Goal: Task Accomplishment & Management: Use online tool/utility

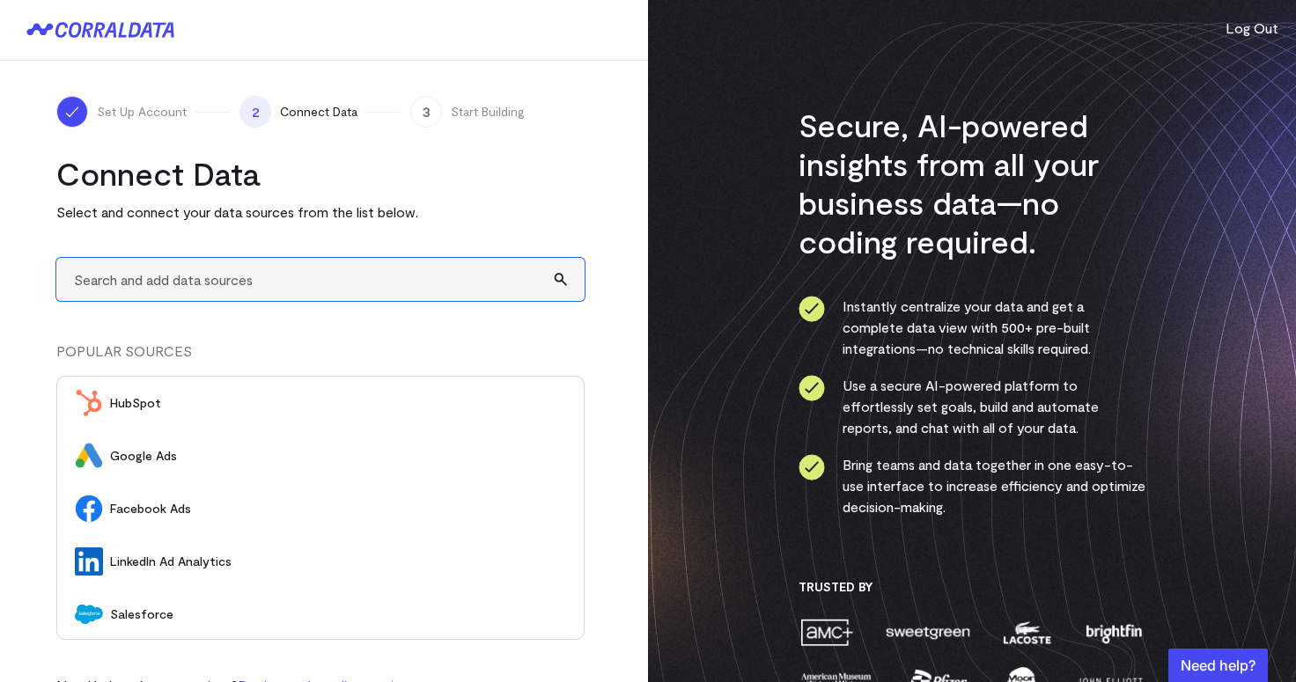
click at [230, 287] on input "text" at bounding box center [320, 279] width 528 height 43
type input "A"
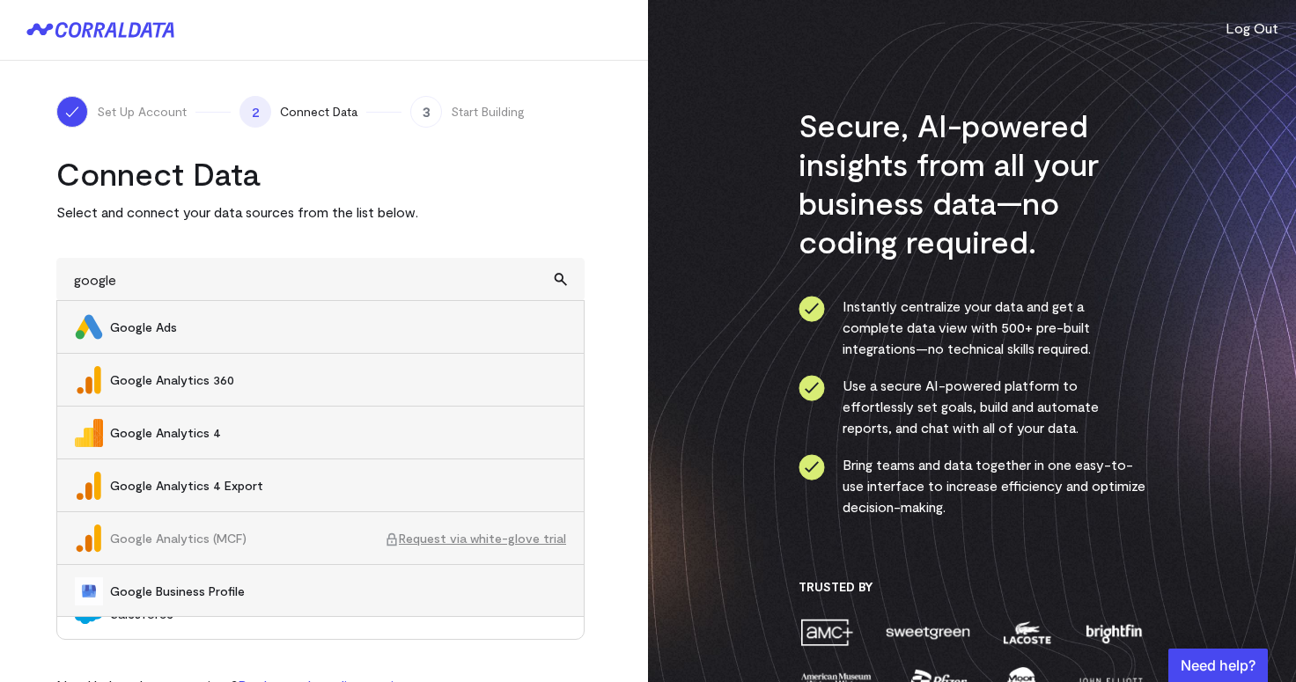
click at [185, 331] on span "Google Ads" at bounding box center [338, 328] width 456 height 18
type input "Google Ads"
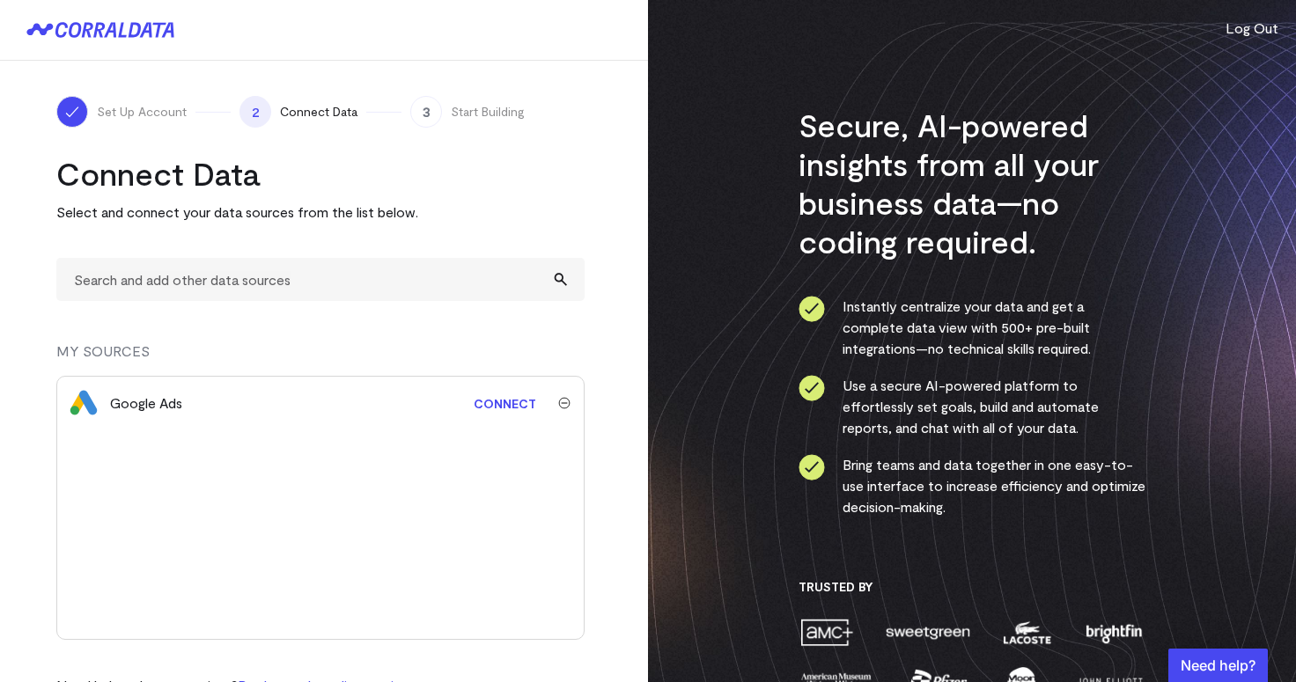
click at [512, 409] on link "Connect" at bounding box center [505, 403] width 80 height 33
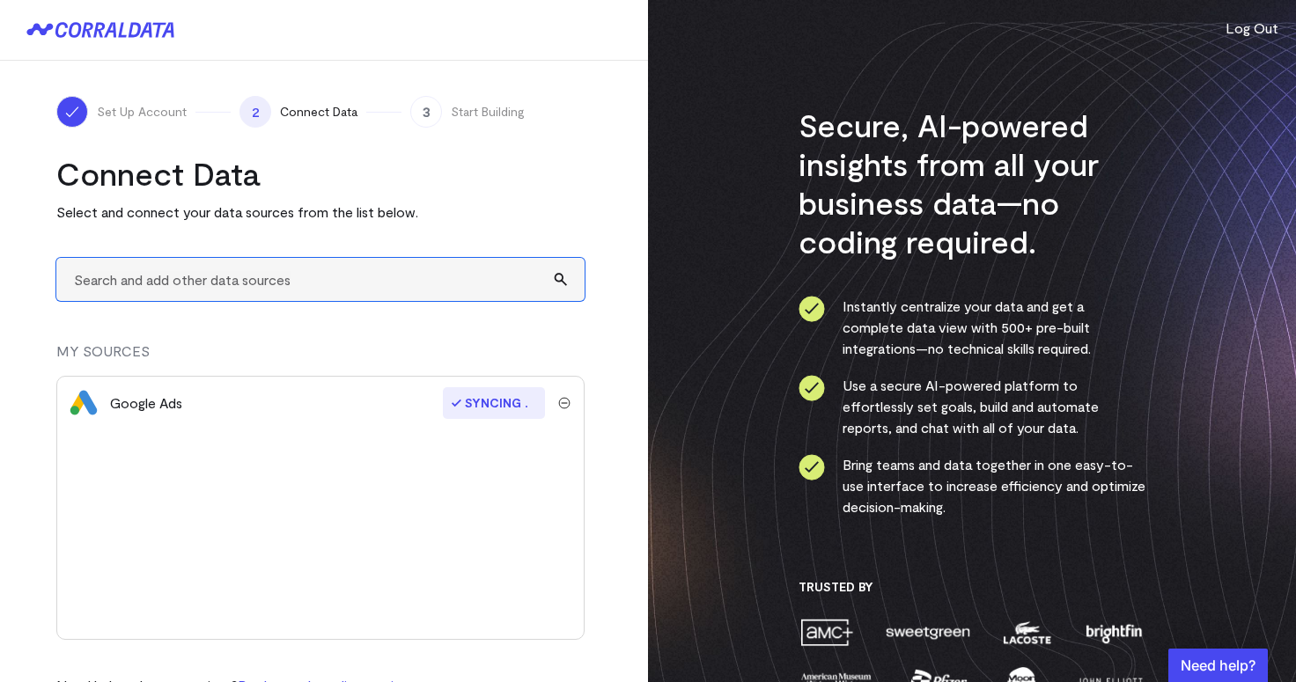
click at [274, 281] on input "text" at bounding box center [320, 279] width 528 height 43
drag, startPoint x: 195, startPoint y: 279, endPoint x: 166, endPoint y: 279, distance: 29.9
click at [166, 279] on input "meta" at bounding box center [320, 279] width 528 height 43
type input "m"
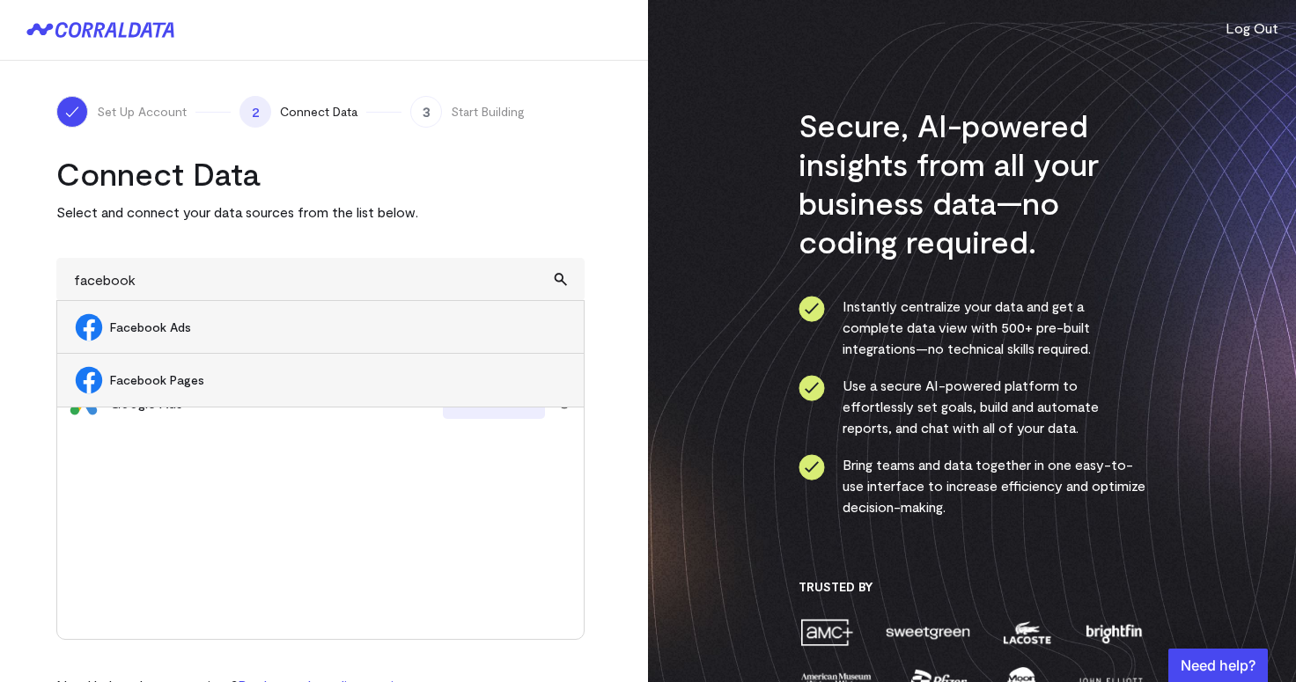
click at [143, 329] on span "Facebook Ads" at bounding box center [338, 328] width 456 height 18
type input "Facebook Ads"
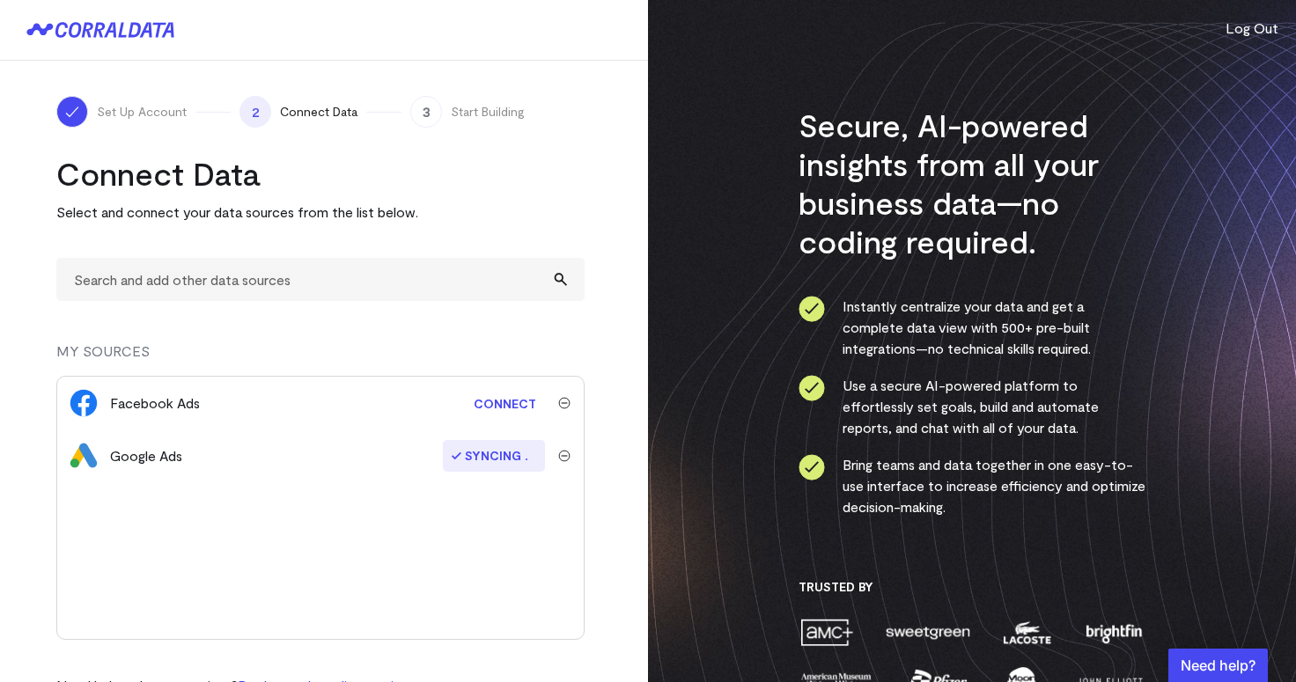
click at [502, 399] on link "Connect" at bounding box center [505, 403] width 80 height 33
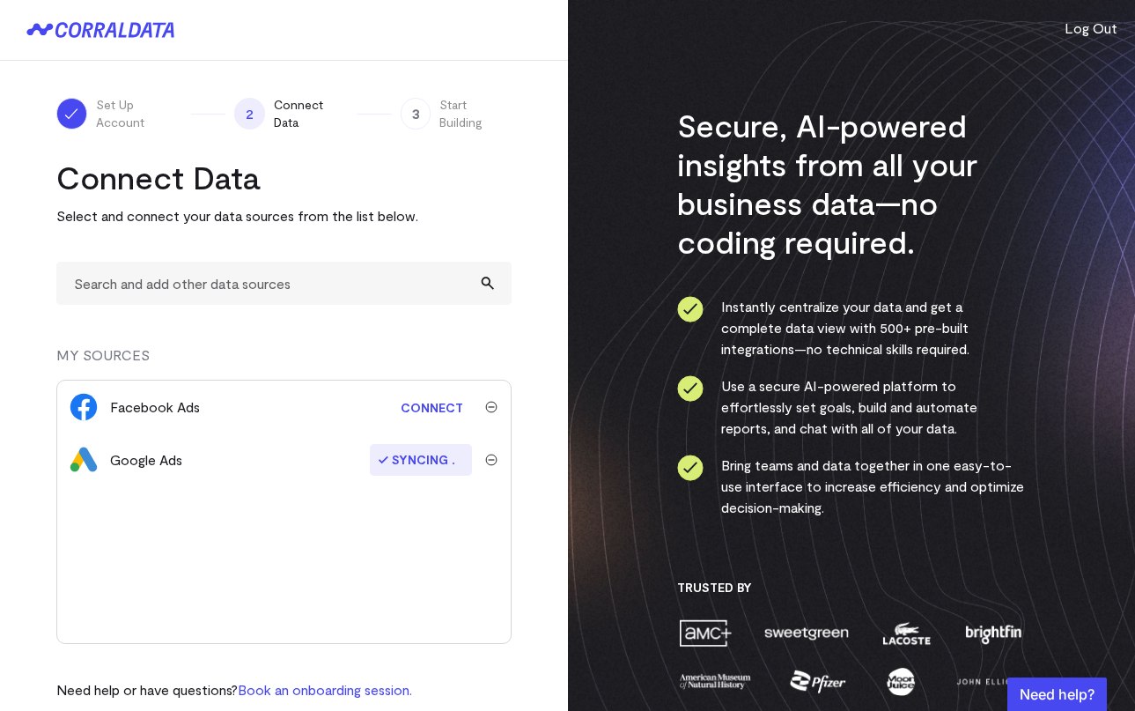
scroll to position [25, 0]
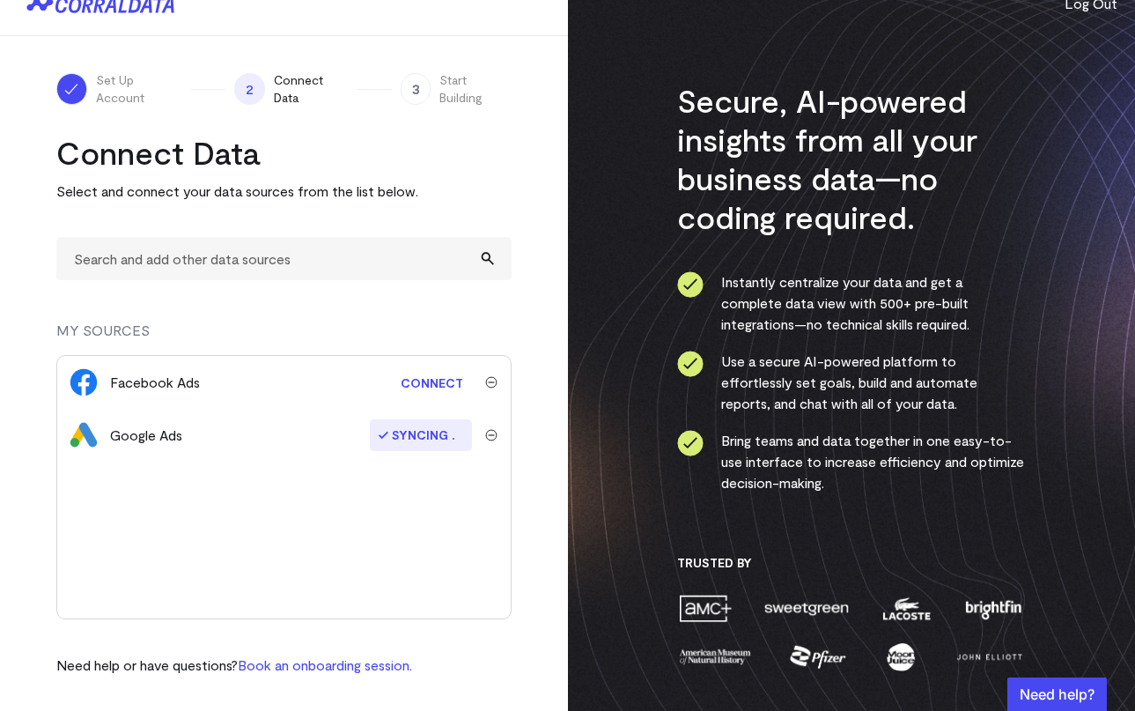
click at [416, 90] on span "3" at bounding box center [416, 89] width 31 height 32
click at [415, 85] on span "3" at bounding box center [416, 89] width 31 height 32
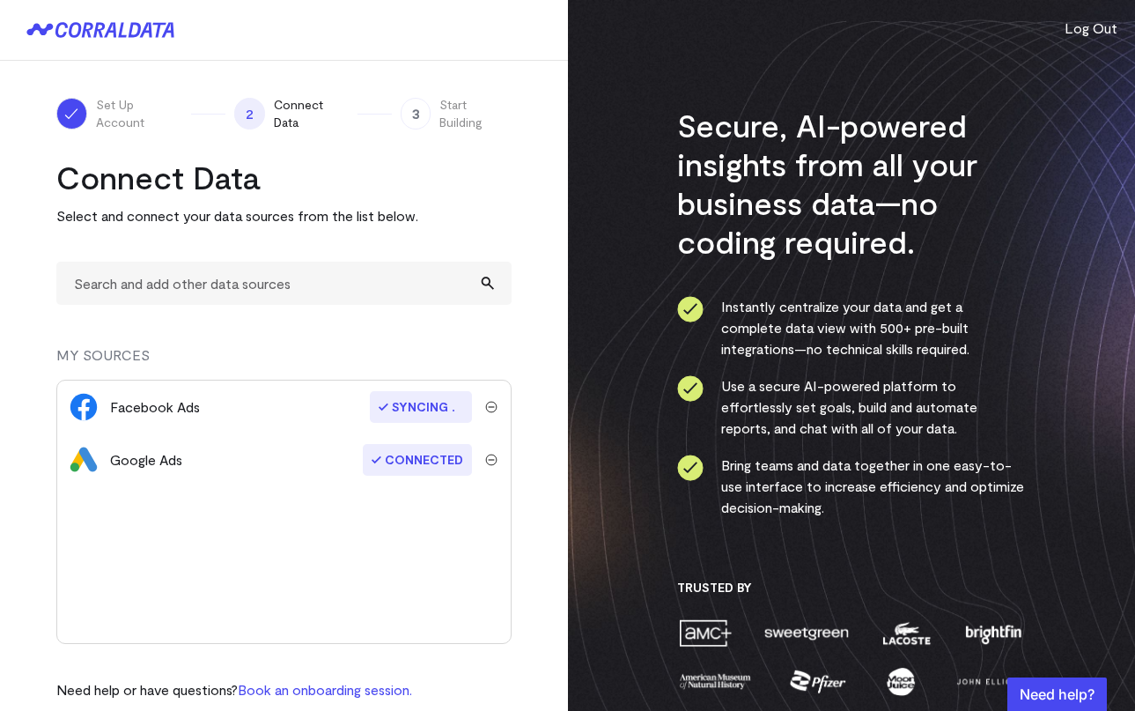
scroll to position [25, 0]
